Goal: Navigation & Orientation: Find specific page/section

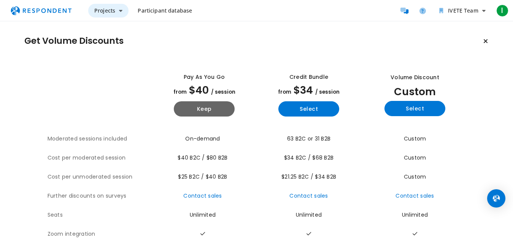
click at [115, 7] on span "Projects" at bounding box center [104, 10] width 21 height 7
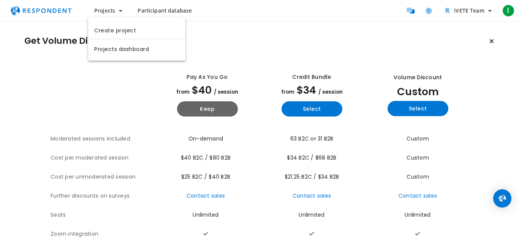
click at [157, 10] on md-backdrop at bounding box center [259, 119] width 519 height 238
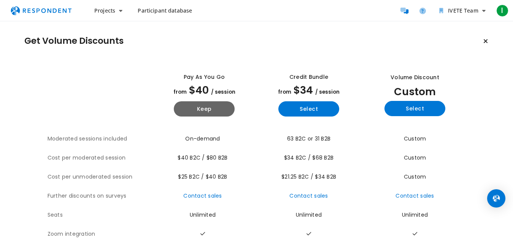
click at [173, 9] on span "Participant database" at bounding box center [165, 10] width 54 height 7
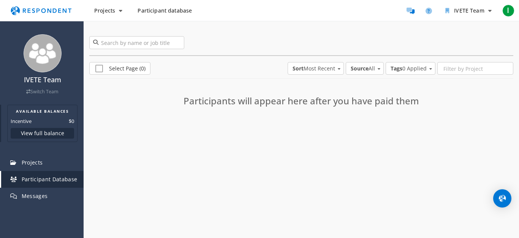
click at [41, 134] on button "View full balance" at bounding box center [42, 133] width 63 height 11
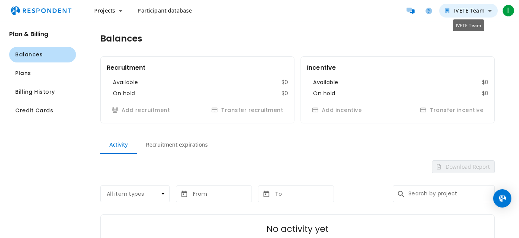
click at [483, 10] on span "IVETE Team" at bounding box center [469, 10] width 30 height 7
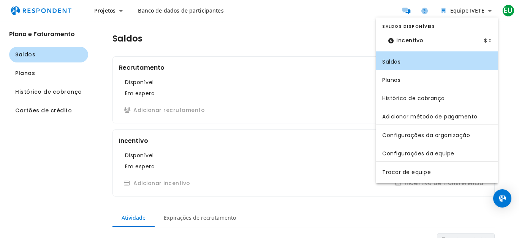
click at [109, 9] on md-backdrop at bounding box center [259, 119] width 519 height 238
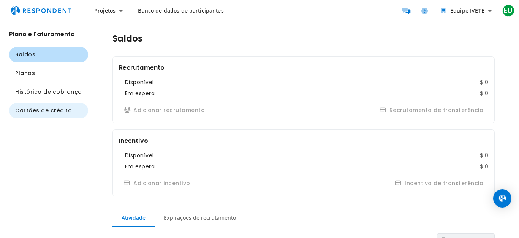
click at [35, 107] on font "Cartões de crédito" at bounding box center [43, 110] width 57 height 8
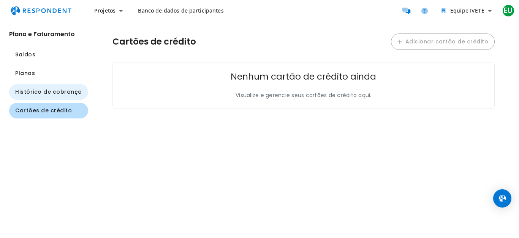
click at [43, 85] on button "Histórico de cobrança" at bounding box center [48, 92] width 79 height 16
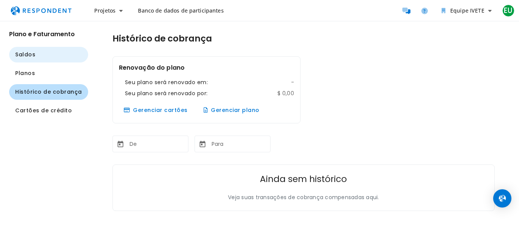
click at [29, 55] on font "Saldos" at bounding box center [25, 55] width 20 height 8
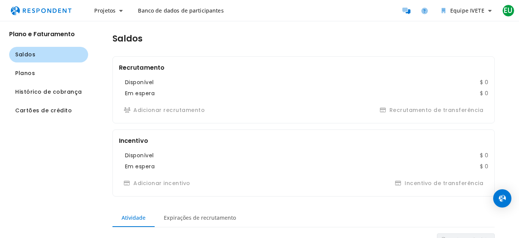
scroll to position [114, 0]
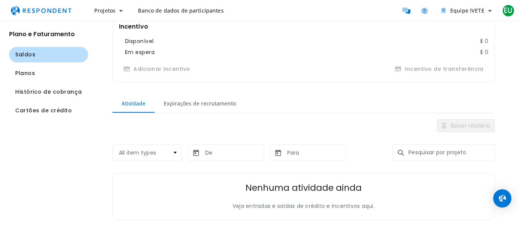
click at [193, 103] on font "Expirações de recrutamento" at bounding box center [200, 103] width 72 height 7
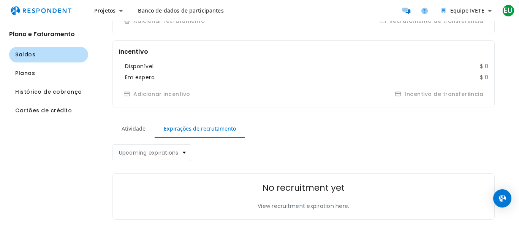
scroll to position [89, 0]
click at [127, 106] on section "Incentivo Disponível $ 0 Em espera $ 0 Adicionar incentivo Incentivo de transfe…" at bounding box center [304, 73] width 383 height 67
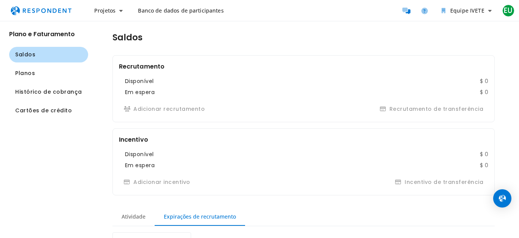
scroll to position [0, 0]
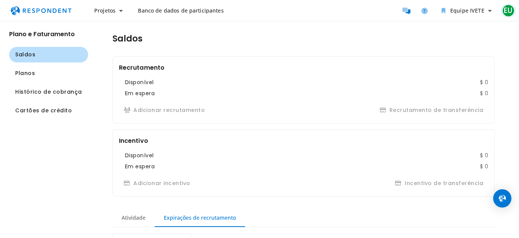
click at [508, 11] on font "EU" at bounding box center [508, 10] width 9 height 10
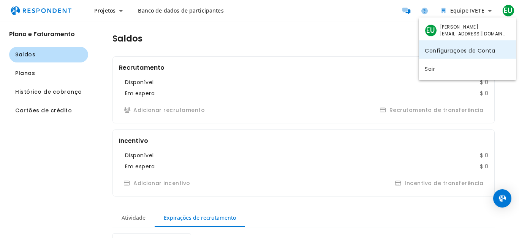
click at [460, 49] on font "Configurações de Conta" at bounding box center [460, 50] width 70 height 8
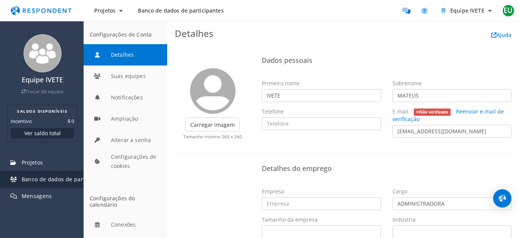
click at [45, 179] on font "Banco de dados de participantes" at bounding box center [66, 178] width 88 height 7
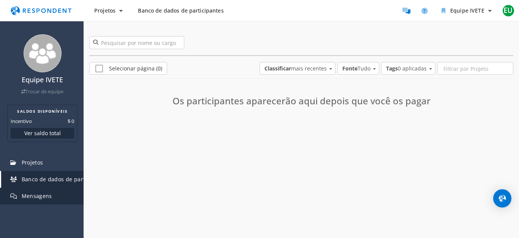
click at [20, 193] on link "Mensagens" at bounding box center [42, 195] width 82 height 17
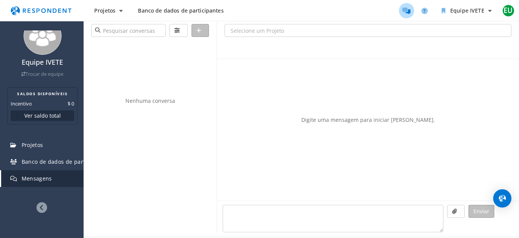
scroll to position [27, 0]
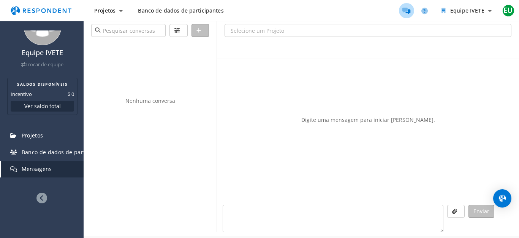
click at [40, 195] on icon at bounding box center [41, 197] width 11 height 11
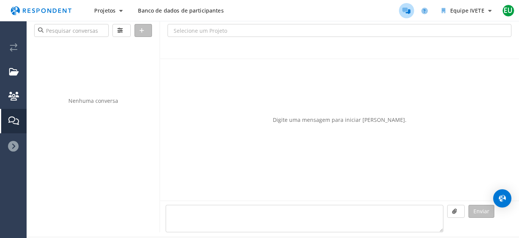
scroll to position [0, 0]
click at [16, 141] on icon at bounding box center [13, 146] width 11 height 11
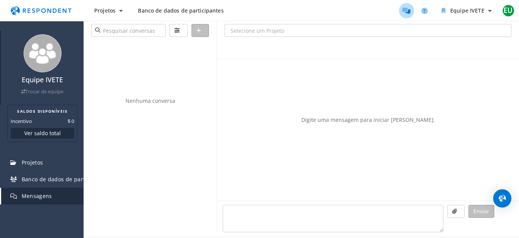
scroll to position [27, 0]
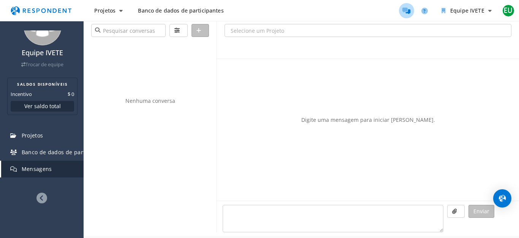
click at [181, 6] on link "Banco de dados de participantes" at bounding box center [181, 11] width 98 height 14
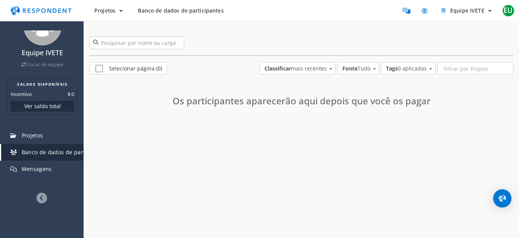
click at [117, 40] on input "search" at bounding box center [136, 42] width 95 height 13
type input "IVE"
click at [180, 44] on link at bounding box center [178, 42] width 4 height 13
click at [34, 171] on font "Mensagens" at bounding box center [37, 168] width 30 height 7
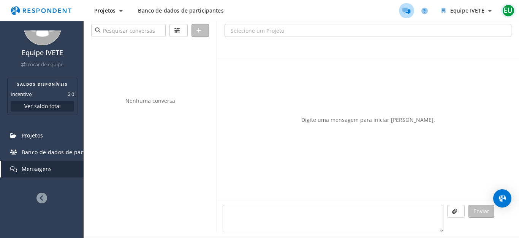
click at [506, 10] on font "EU" at bounding box center [508, 10] width 9 height 10
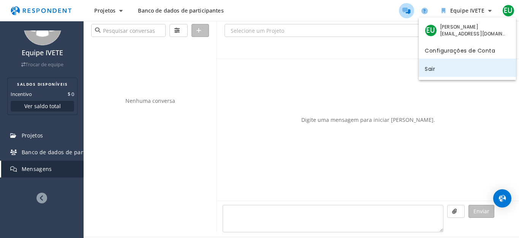
click at [433, 66] on font "Sair" at bounding box center [430, 69] width 10 height 8
